Goal: Use online tool/utility: Utilize a website feature to perform a specific function

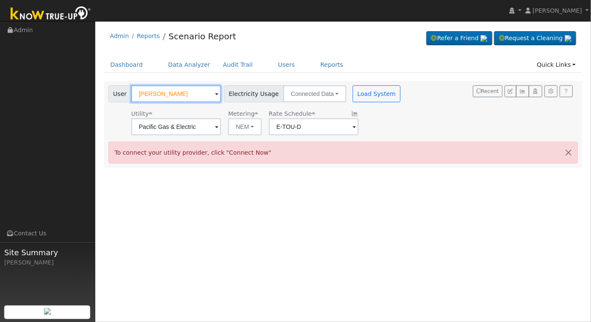
click at [175, 92] on input "[PERSON_NAME]" at bounding box center [176, 93] width 90 height 17
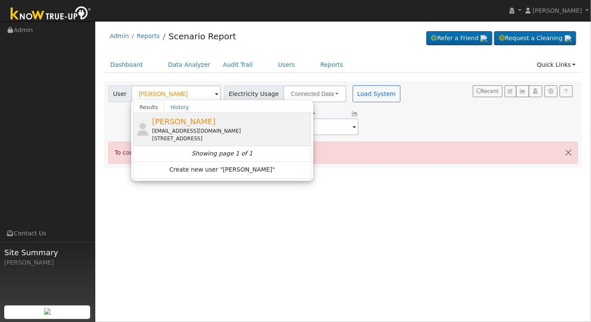
click at [194, 132] on div "dedeb1418@yahoo.com" at bounding box center [230, 131] width 157 height 8
type input "[PERSON_NAME]"
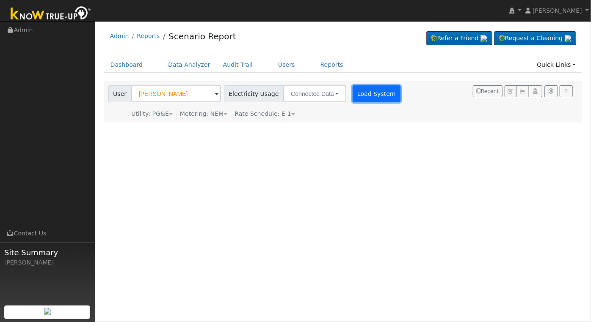
click at [374, 91] on button "Load System" at bounding box center [376, 93] width 48 height 17
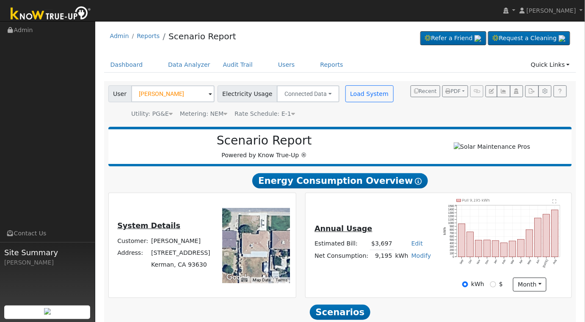
scroll to position [122, 0]
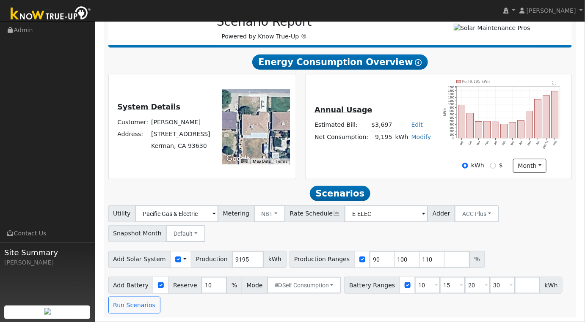
drag, startPoint x: 153, startPoint y: 135, endPoint x: 206, endPoint y: 132, distance: 53.4
click at [206, 132] on td "15425 West D Street" at bounding box center [181, 134] width 62 height 12
click at [194, 166] on div "System Details Customer: James Poss Address: 15425 West D Street Kerman, CA 936…" at bounding box center [202, 126] width 184 height 93
drag, startPoint x: 152, startPoint y: 133, endPoint x: 207, endPoint y: 135, distance: 55.0
click at [208, 135] on div "System Details Customer: James Poss Address: 15425 West D Street Kerman, CA 936…" at bounding box center [163, 127] width 107 height 51
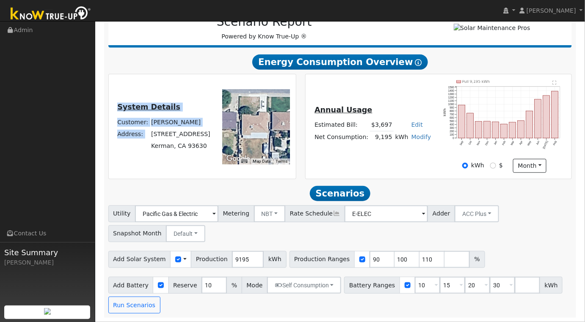
click at [200, 169] on div "System Details Customer: James Poss Address: 15425 West D Street Kerman, CA 936…" at bounding box center [202, 126] width 184 height 93
drag, startPoint x: 153, startPoint y: 134, endPoint x: 206, endPoint y: 134, distance: 53.7
click at [206, 134] on td "15425 West D Street" at bounding box center [181, 134] width 62 height 12
copy td "15425 West D Street"
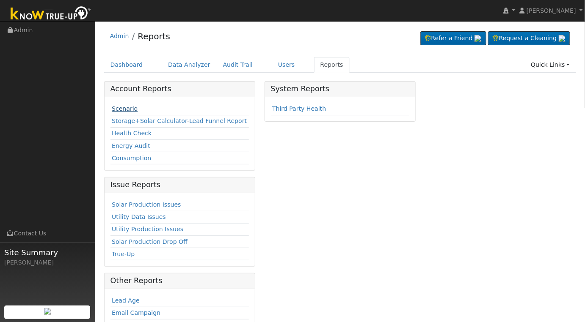
click at [128, 111] on link "Scenario" at bounding box center [125, 108] width 26 height 7
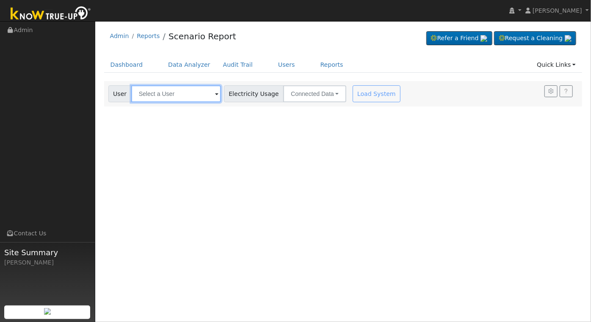
click at [166, 93] on input "text" at bounding box center [176, 93] width 90 height 17
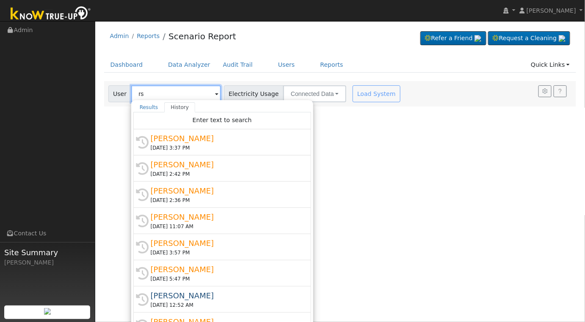
type input "r"
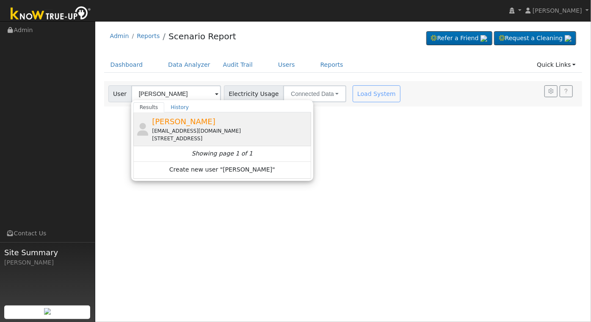
click at [171, 135] on div "[STREET_ADDRESS]" at bounding box center [230, 139] width 157 height 8
type input "[PERSON_NAME]"
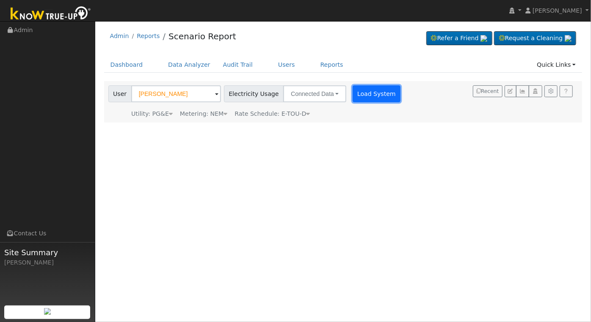
click at [363, 99] on button "Load System" at bounding box center [376, 93] width 48 height 17
